Goal: Information Seeking & Learning: Learn about a topic

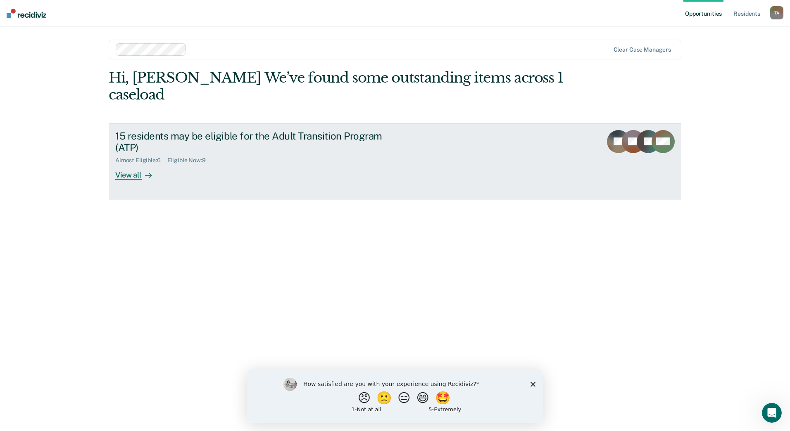
click at [134, 164] on div "View all" at bounding box center [138, 172] width 46 height 16
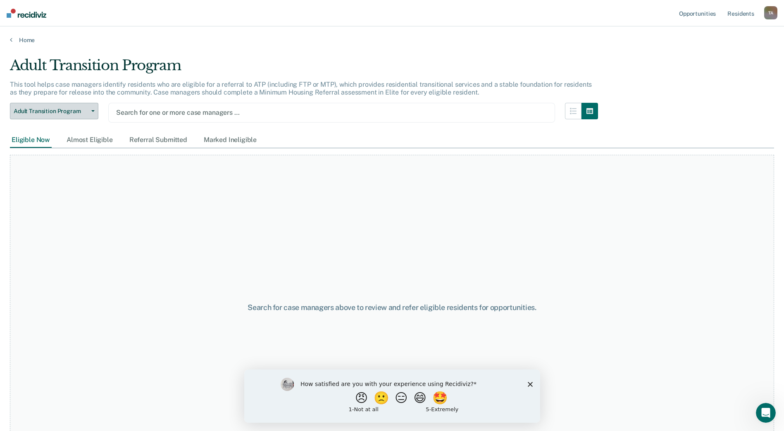
click at [87, 112] on span "Adult Transition Program" at bounding box center [51, 111] width 74 height 7
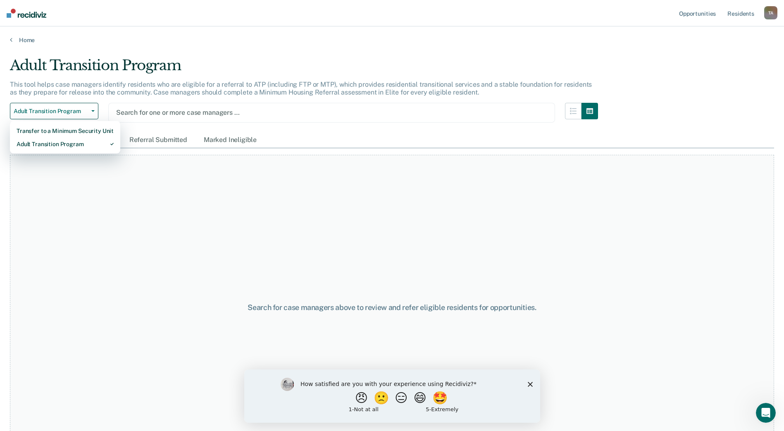
click at [424, 114] on div at bounding box center [331, 113] width 431 height 10
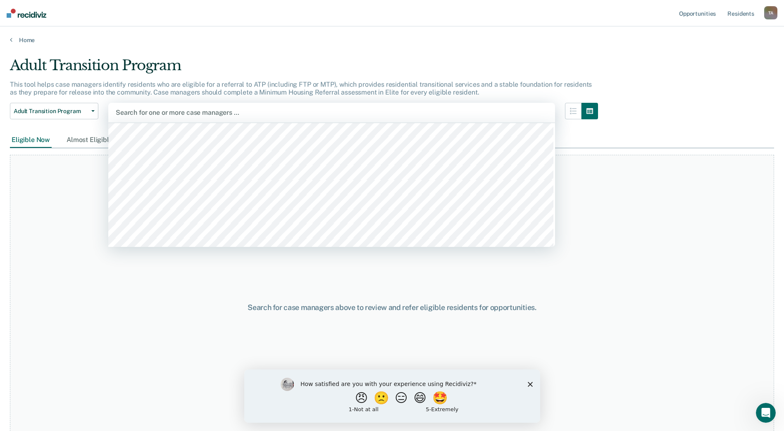
scroll to position [396, 0]
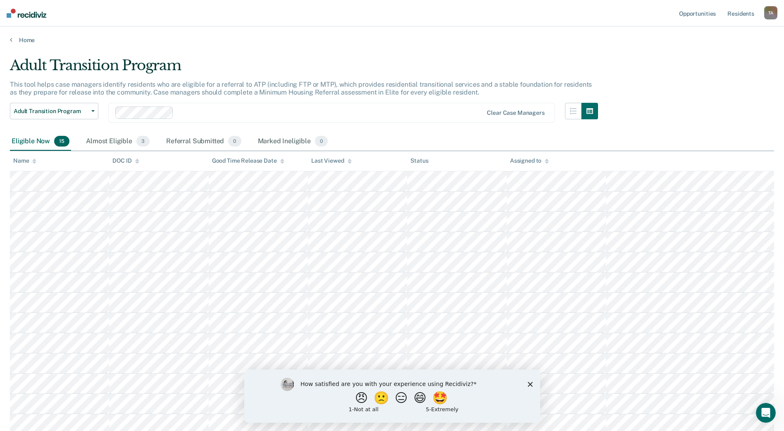
click at [530, 386] on icon "Close survey" at bounding box center [529, 384] width 5 height 5
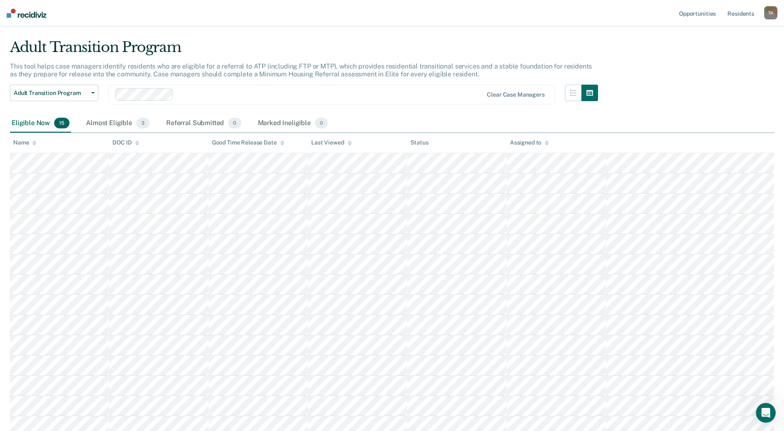
scroll to position [44, 0]
